Goal: Task Accomplishment & Management: Use online tool/utility

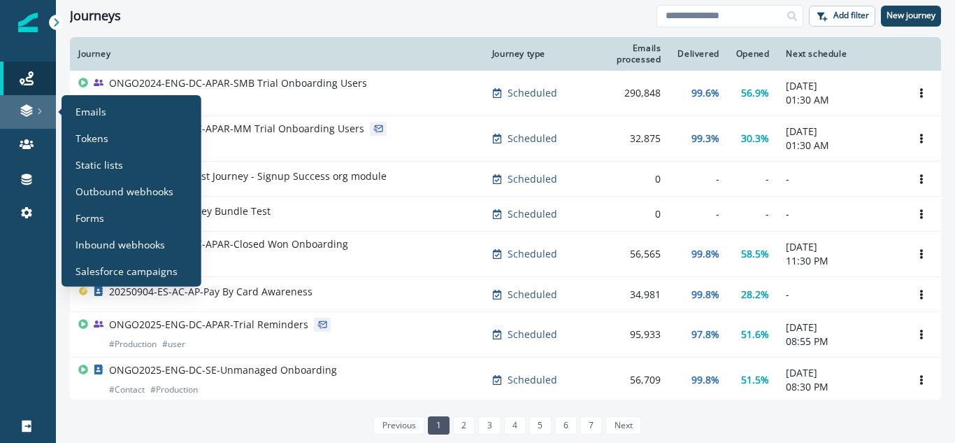
click at [42, 119] on link at bounding box center [28, 112] width 56 height 34
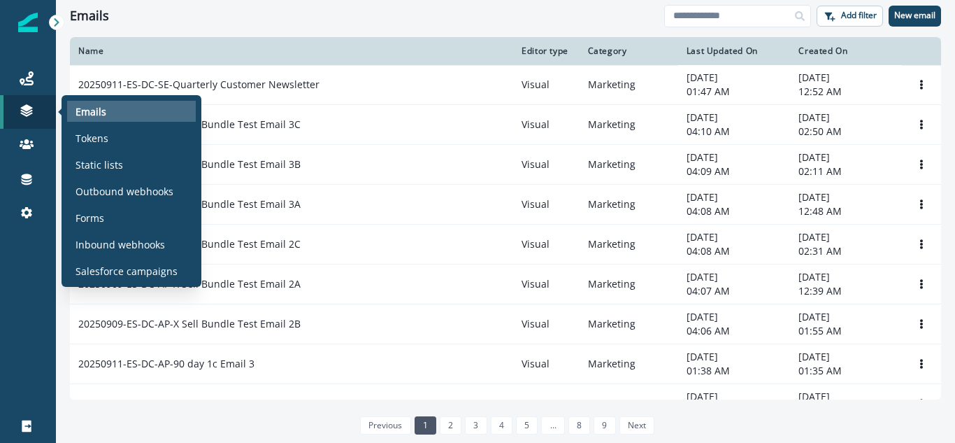
click at [92, 116] on p "Emails" at bounding box center [91, 111] width 31 height 15
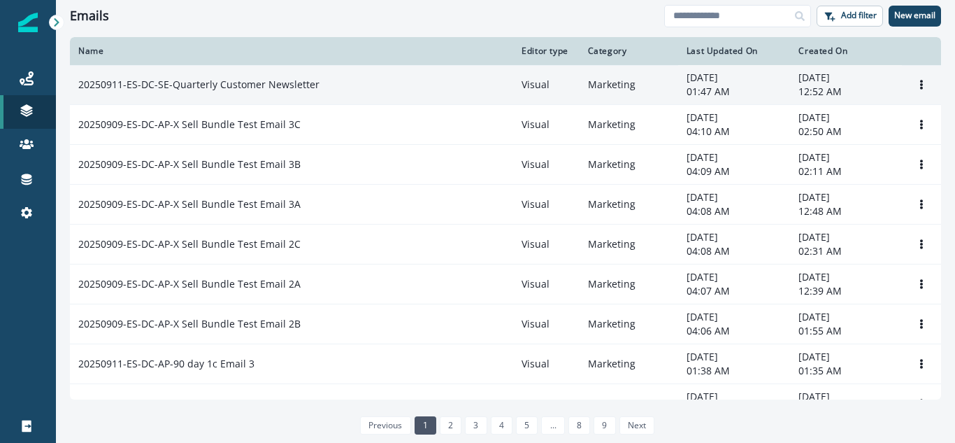
click at [220, 79] on p "20250911-ES-DC-SE-Quarterly Customer Newsletter" at bounding box center [198, 85] width 241 height 14
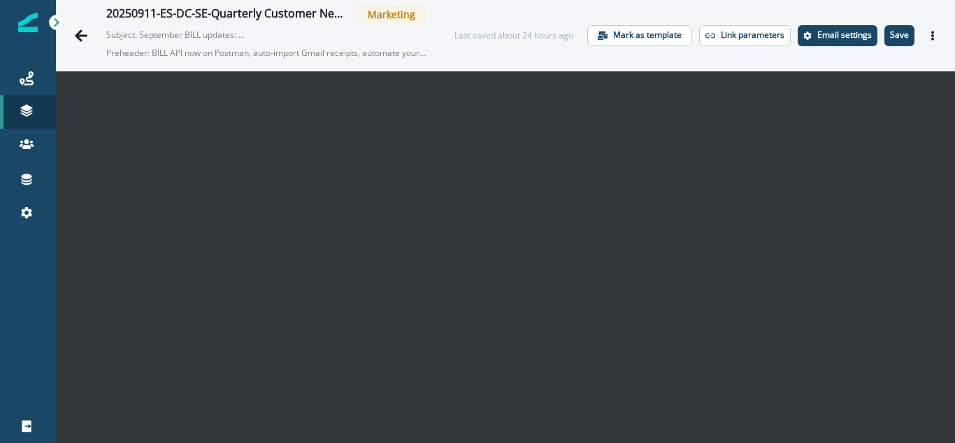
click at [888, 41] on button "Save" at bounding box center [900, 35] width 30 height 21
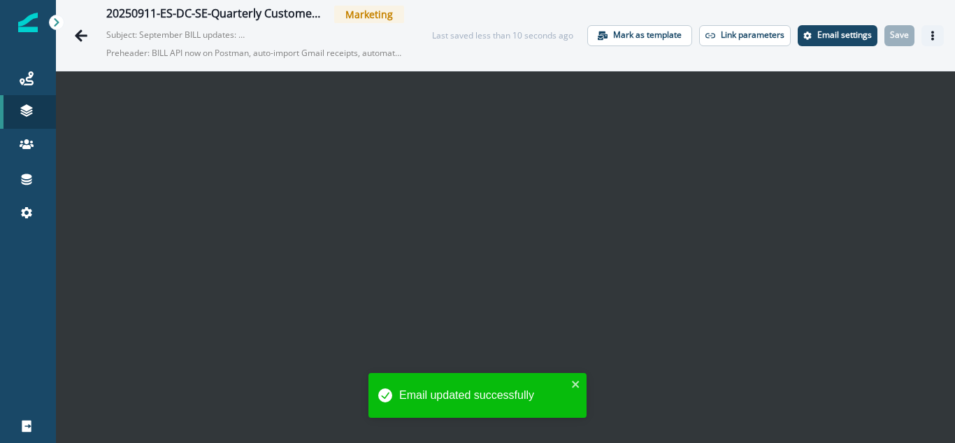
click at [928, 34] on icon "Actions" at bounding box center [933, 36] width 10 height 10
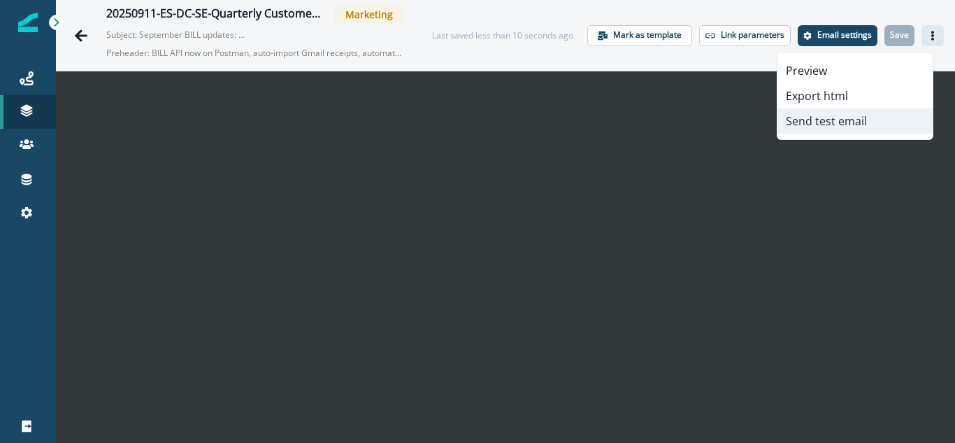
click at [809, 118] on button "Send test email" at bounding box center [855, 120] width 155 height 25
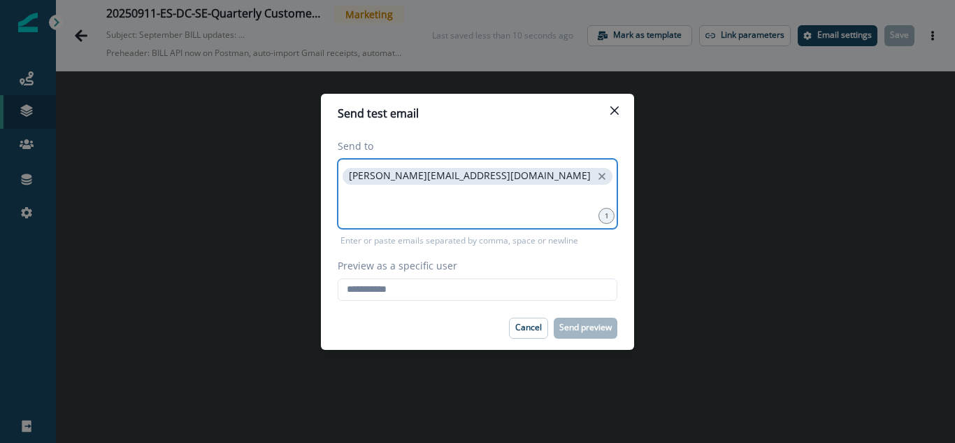
click at [456, 206] on input at bounding box center [478, 205] width 276 height 28
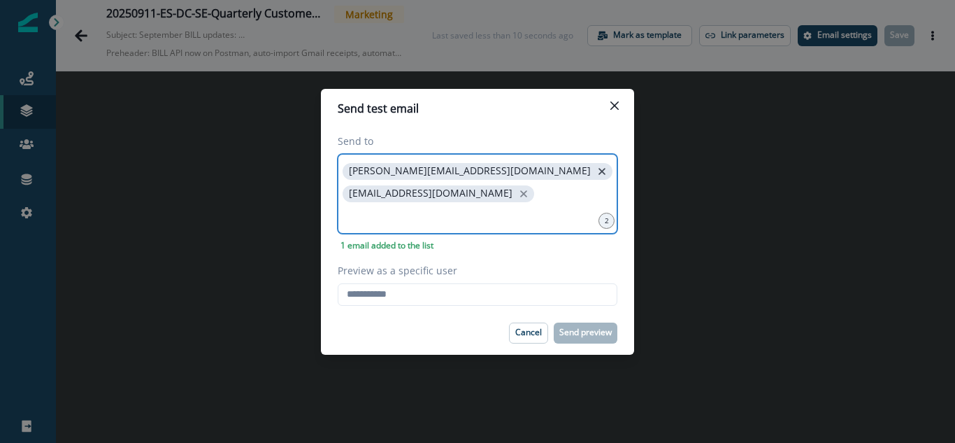
click at [599, 175] on icon "close" at bounding box center [602, 171] width 7 height 7
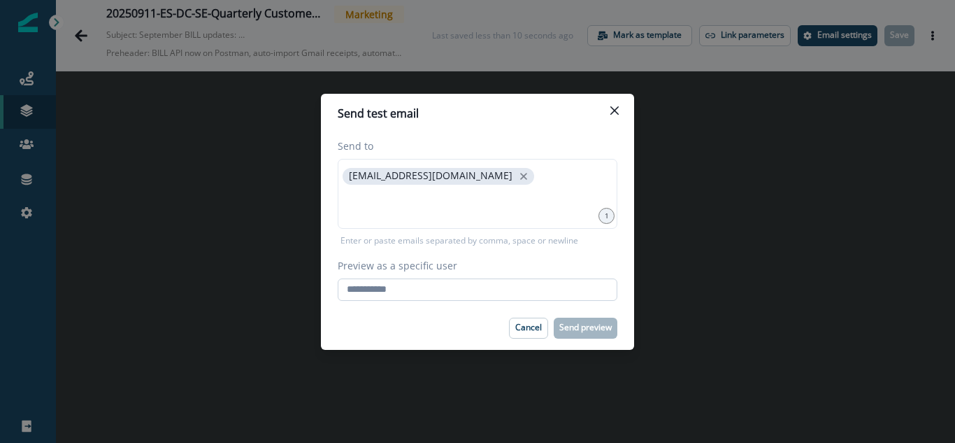
click at [404, 290] on input "Preview as a specific user" at bounding box center [478, 289] width 280 height 22
type input "**********"
click at [587, 327] on p "Send preview" at bounding box center [586, 327] width 52 height 10
